Goal: Use online tool/utility: Utilize a website feature to perform a specific function

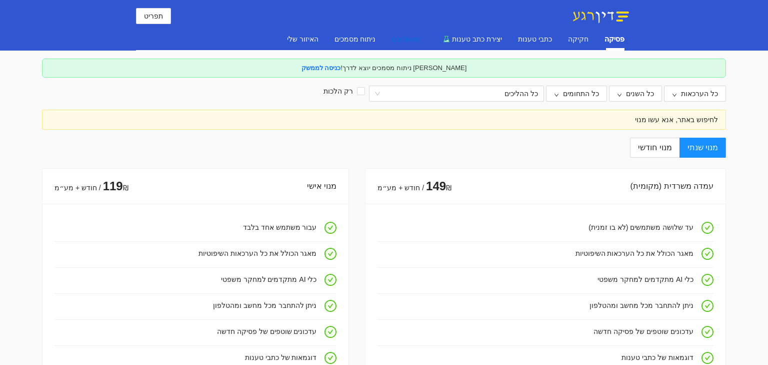
click at [421, 40] on div "מחשבונים" at bounding box center [407, 39] width 30 height 11
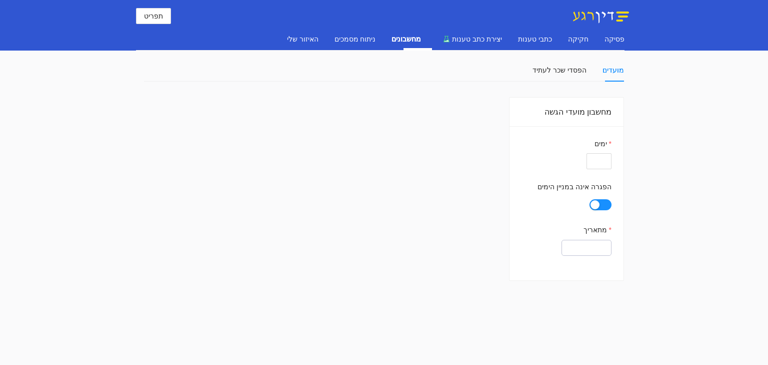
click at [596, 170] on form "ימים הפגרה אינה במניין הימים מתאריך" at bounding box center [567, 197] width 90 height 118
click at [598, 165] on input "ימים" at bounding box center [599, 161] width 25 height 16
type input "45"
click at [568, 252] on input "מתאריך" at bounding box center [587, 248] width 50 height 16
click at [545, 225] on icon "button" at bounding box center [546, 225] width 4 height 4
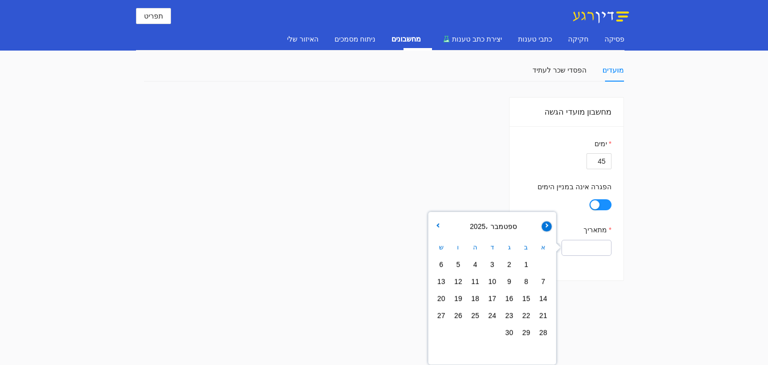
click at [545, 225] on icon "button" at bounding box center [546, 225] width 4 height 4
click at [513, 319] on span "19" at bounding box center [509, 315] width 14 height 14
type input "[DATE]"
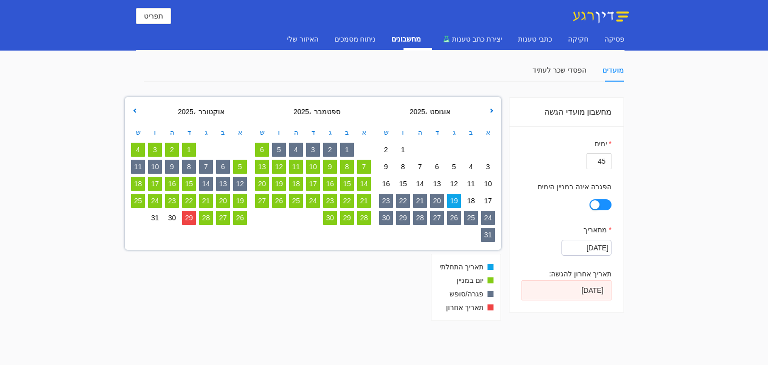
click at [598, 208] on div "button" at bounding box center [595, 204] width 9 height 9
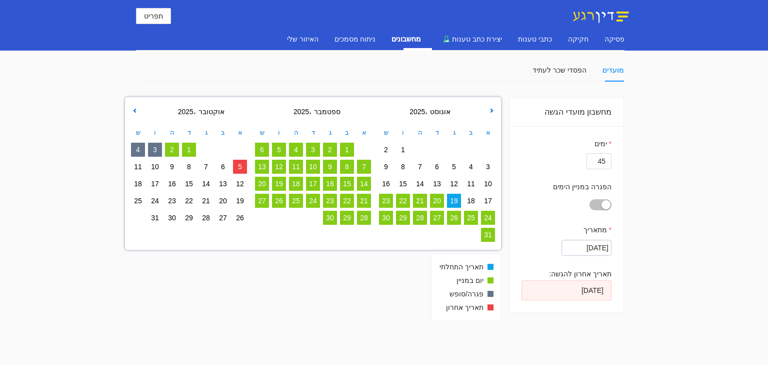
click at [598, 208] on button "הפגרה במניין הימים" at bounding box center [601, 204] width 22 height 11
